Goal: Transaction & Acquisition: Purchase product/service

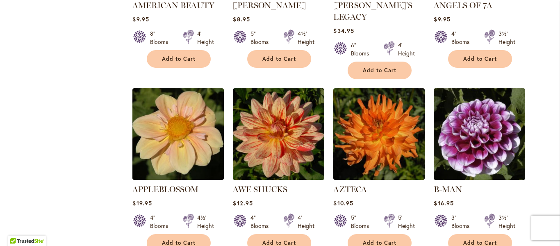
scroll to position [859, 0]
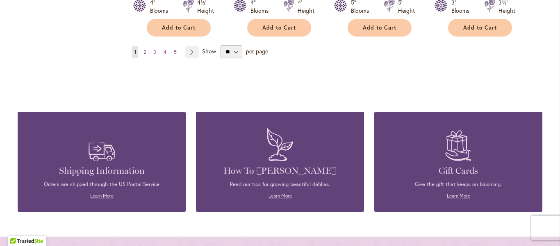
click at [144, 49] on span "2" at bounding box center [145, 52] width 2 height 6
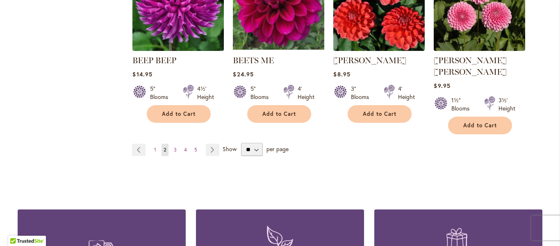
scroll to position [787, 0]
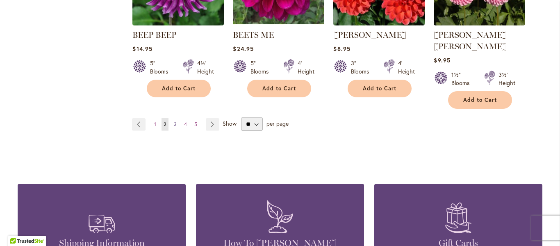
click at [174, 121] on span "3" at bounding box center [175, 124] width 3 height 6
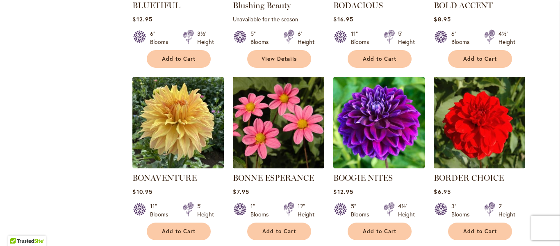
scroll to position [859, 0]
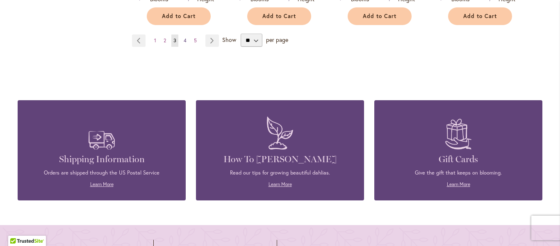
click at [184, 39] on span "4" at bounding box center [185, 40] width 3 height 6
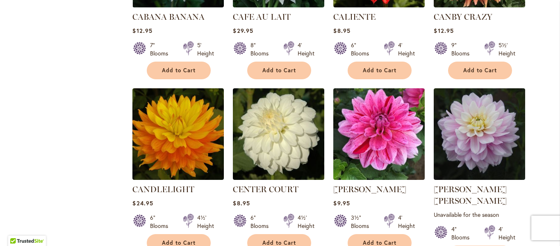
scroll to position [859, 0]
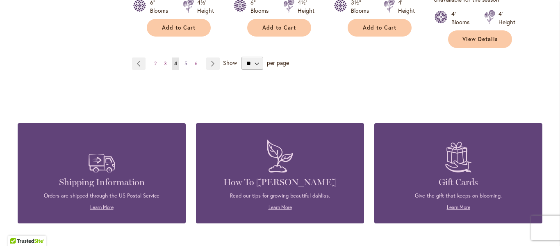
click at [185, 60] on span "5" at bounding box center [186, 63] width 3 height 6
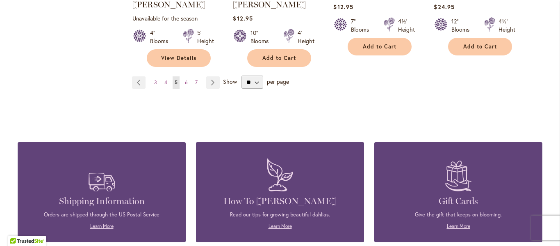
scroll to position [859, 0]
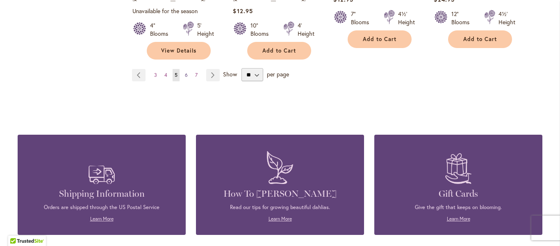
click at [185, 72] on span "6" at bounding box center [186, 75] width 3 height 6
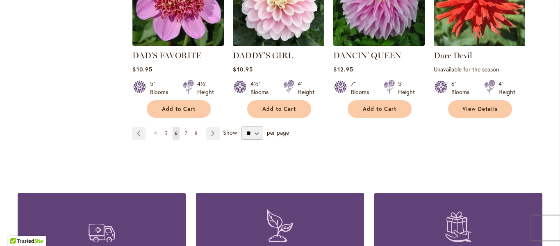
scroll to position [859, 0]
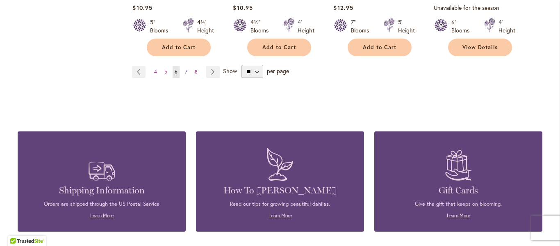
click at [185, 68] on span "7" at bounding box center [186, 71] width 2 height 6
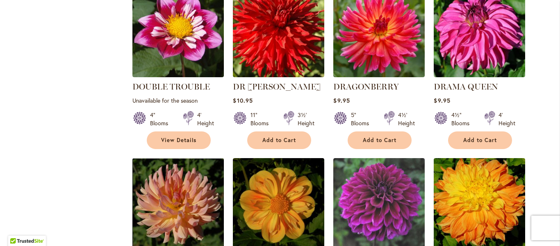
scroll to position [645, 0]
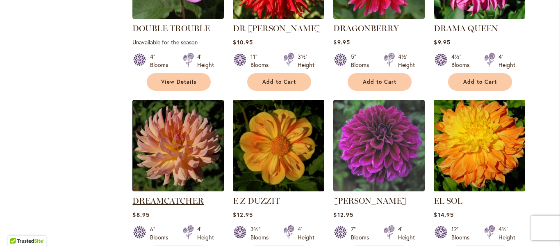
click at [162, 196] on link "DREAMCATCHER" at bounding box center [167, 201] width 71 height 10
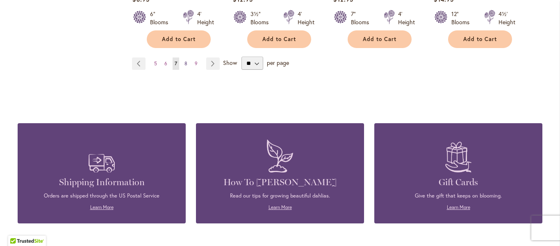
click at [185, 60] on span "8" at bounding box center [186, 63] width 3 height 6
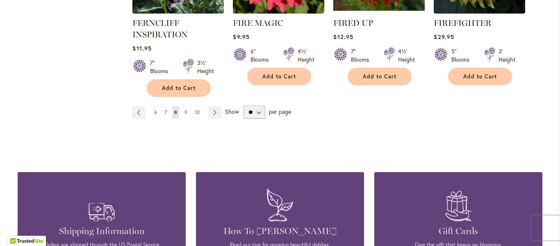
scroll to position [859, 0]
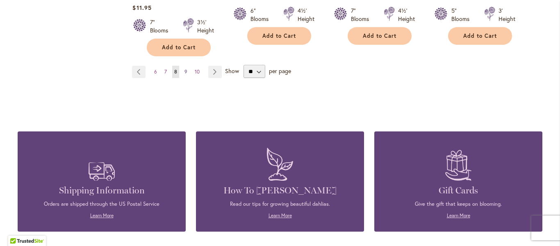
click at [185, 69] on span "9" at bounding box center [186, 71] width 3 height 6
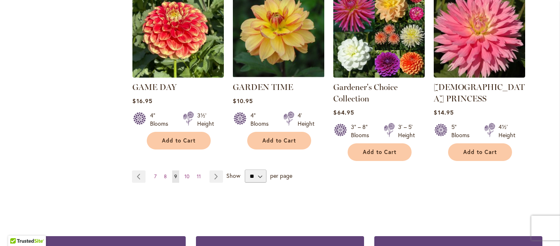
scroll to position [810, 0]
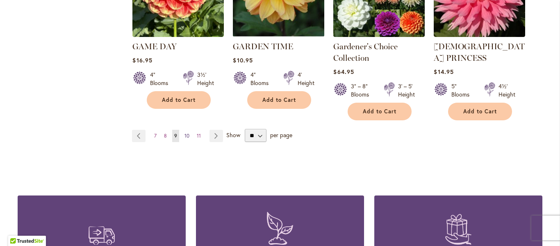
click at [185, 132] on span "10" at bounding box center [187, 135] width 5 height 6
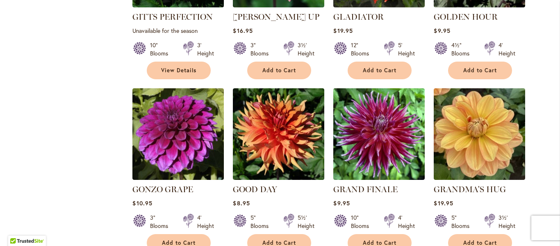
scroll to position [859, 0]
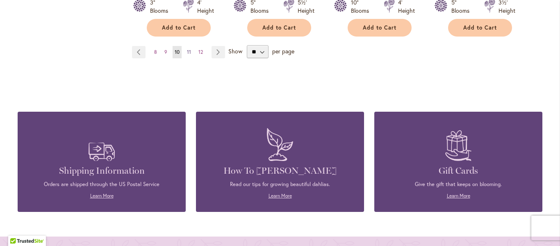
click at [187, 49] on span "11" at bounding box center [189, 52] width 4 height 6
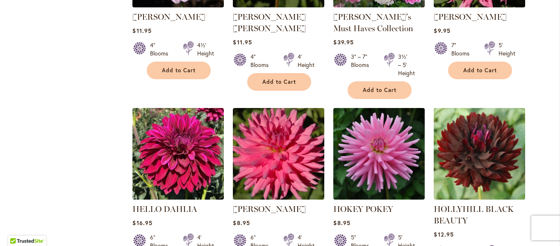
scroll to position [859, 0]
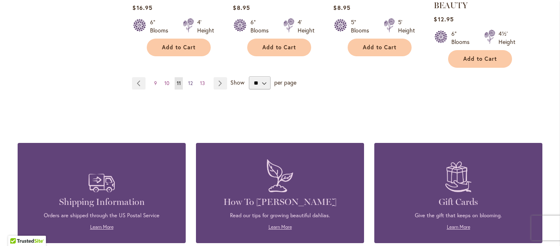
click at [188, 81] on span "12" at bounding box center [190, 83] width 5 height 6
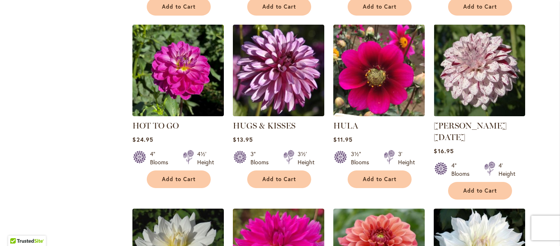
scroll to position [739, 0]
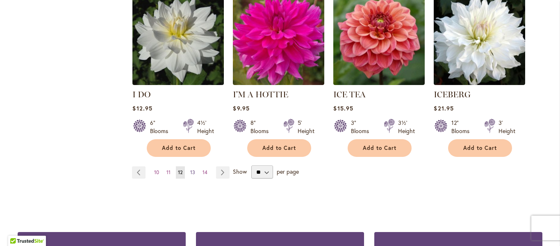
click at [192, 166] on link "Page 13" at bounding box center [192, 172] width 9 height 12
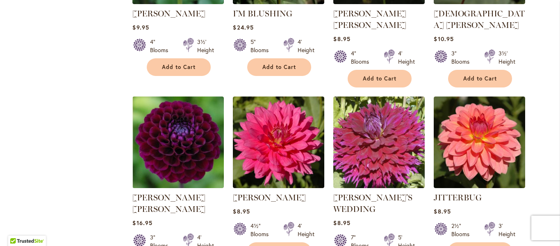
scroll to position [859, 0]
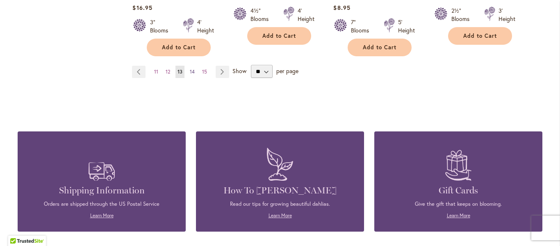
click at [192, 66] on link "Page 14" at bounding box center [192, 72] width 9 height 12
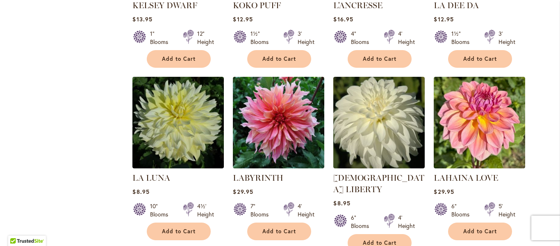
scroll to position [859, 0]
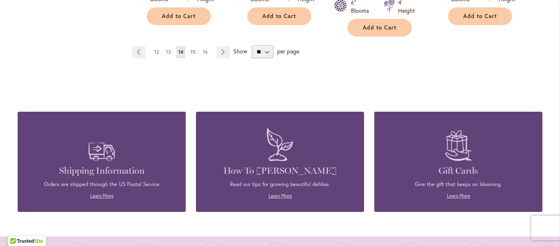
click at [191, 49] on span "15" at bounding box center [193, 52] width 5 height 6
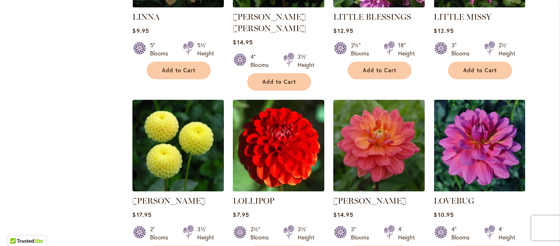
scroll to position [859, 0]
